Goal: Transaction & Acquisition: Subscribe to service/newsletter

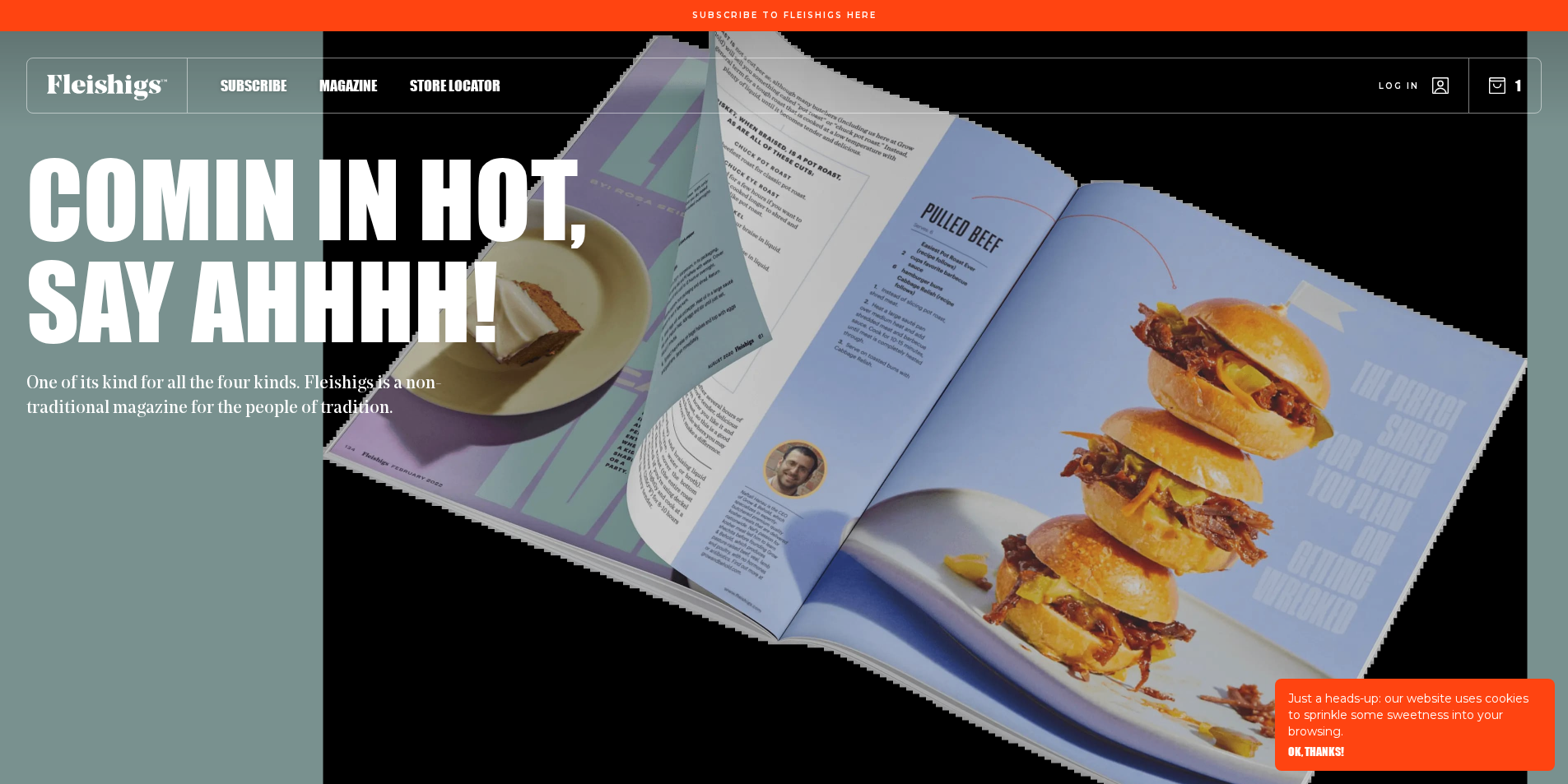
click at [262, 77] on span "Subscribe" at bounding box center [253, 68] width 66 height 18
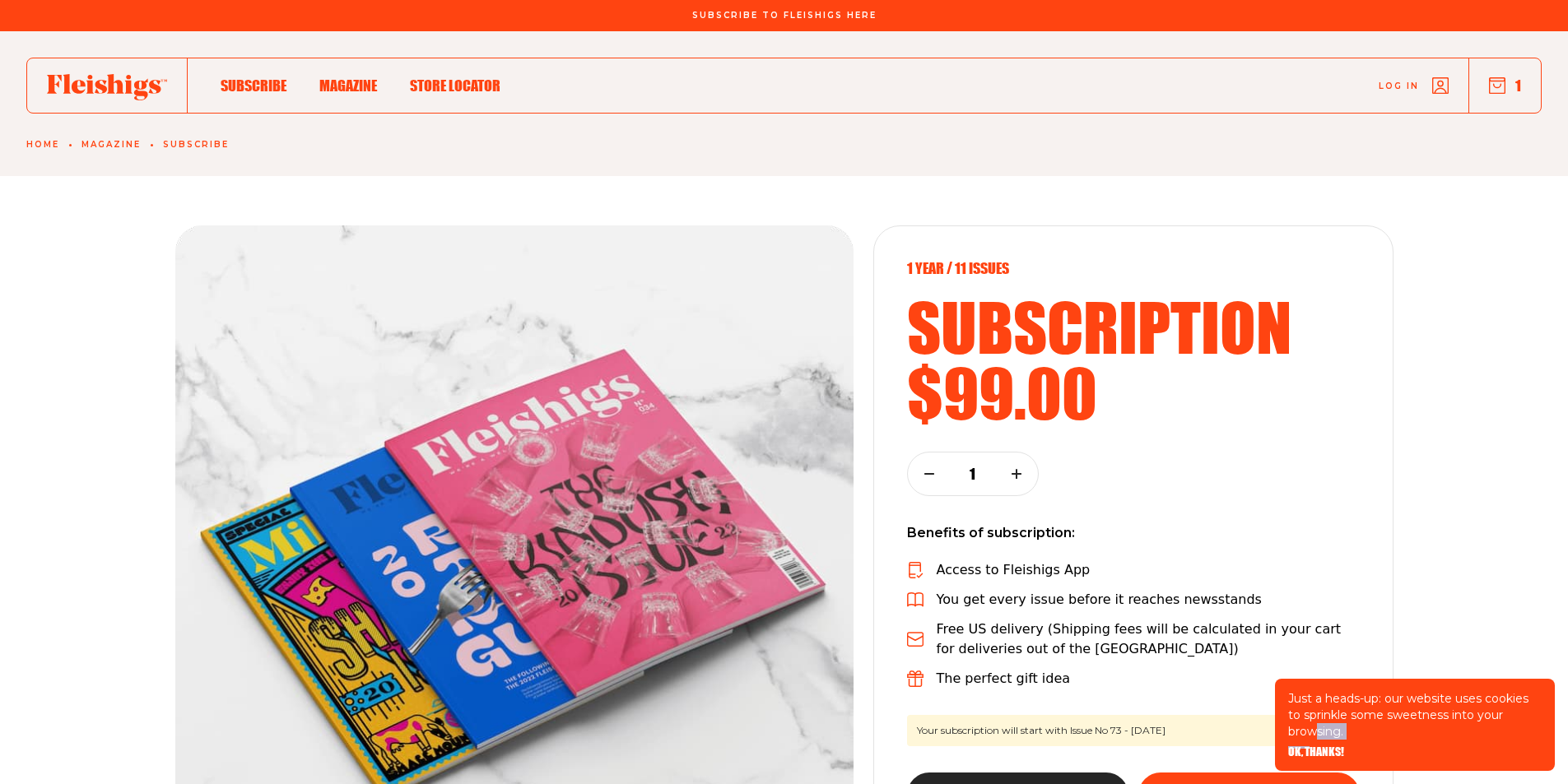
click at [1311, 752] on div "Just a heads-up: our website uses cookies to sprinkle some sweetness into your …" at bounding box center [1414, 724] width 280 height 92
click at [1312, 746] on span "OK, THANKS!" at bounding box center [1317, 740] width 56 height 12
